Goal: Transaction & Acquisition: Subscribe to service/newsletter

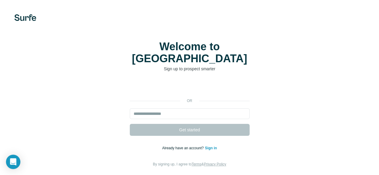
drag, startPoint x: 369, startPoint y: 77, endPoint x: 383, endPoint y: 96, distance: 23.3
click at [378, 92] on html "Welcome to Surfe Sign up to prospect smarter or Get started Already have an acc…" at bounding box center [189, 104] width 379 height 208
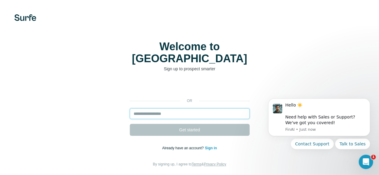
click at [130, 108] on input "email" at bounding box center [190, 113] width 120 height 11
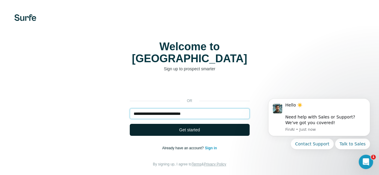
type input "**********"
click at [130, 124] on button "Get started" at bounding box center [190, 130] width 120 height 12
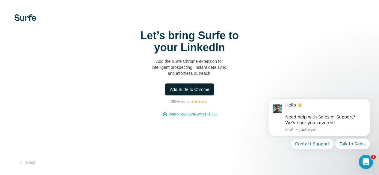
click at [170, 93] on span "Add Surfe to Chrome" at bounding box center [190, 90] width 40 height 6
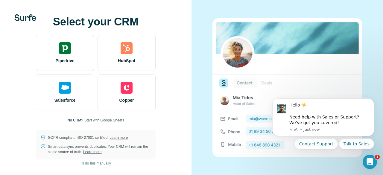
click at [115, 119] on span "Start with Google Sheets" at bounding box center [104, 120] width 40 height 5
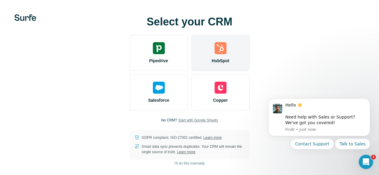
click at [214, 54] on img at bounding box center [220, 48] width 12 height 12
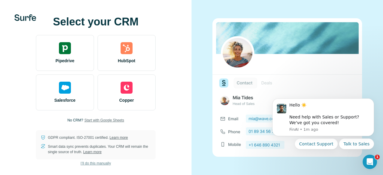
click at [89, 163] on span "I’ll do this manually" at bounding box center [96, 163] width 30 height 5
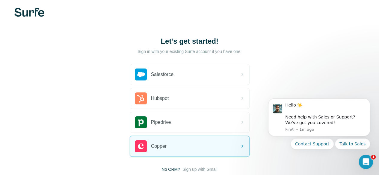
scroll to position [44, 0]
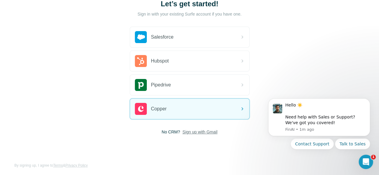
click at [182, 131] on span "Sign up with Gmail" at bounding box center [199, 132] width 35 height 6
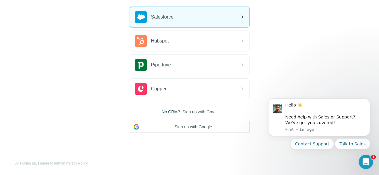
scroll to position [0, 0]
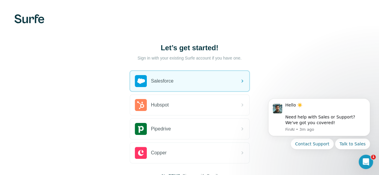
click at [180, 41] on div "Let’s get started! Sign in with your existing Surfe account if you have one. Sa…" at bounding box center [189, 120] width 379 height 240
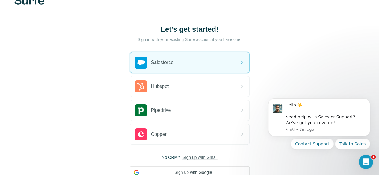
scroll to position [64, 0]
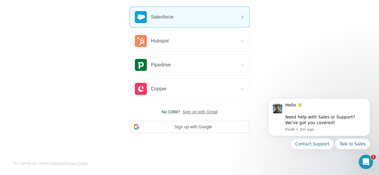
drag, startPoint x: 382, startPoint y: 36, endPoint x: 2, endPoint y: 39, distance: 380.0
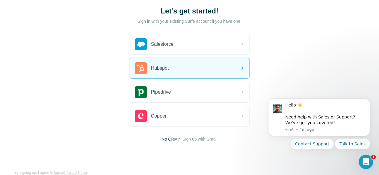
scroll to position [46, 0]
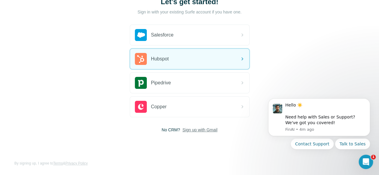
click at [182, 132] on span "Sign up with Gmail" at bounding box center [199, 130] width 35 height 6
click at [130, 142] on button "Sign up with Google" at bounding box center [190, 145] width 120 height 12
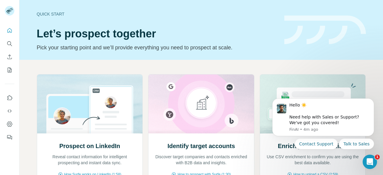
click at [195, 54] on div "Quick start Let’s prospect together Pick your starting point and we’ll provide …" at bounding box center [201, 30] width 364 height 60
click at [11, 42] on icon "Search" at bounding box center [10, 44] width 6 height 6
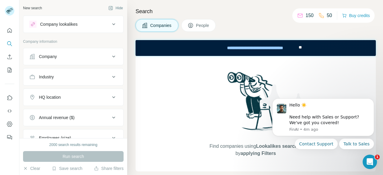
click at [180, 93] on div "Find companies using Lookalikes search or by applying Filters" at bounding box center [256, 114] width 240 height 116
click at [71, 58] on div "Company" at bounding box center [69, 57] width 81 height 6
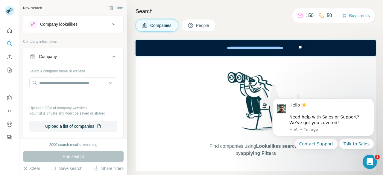
click at [161, 71] on div "Find companies using Lookalikes search or by applying Filters" at bounding box center [256, 114] width 240 height 116
